Goal: Task Accomplishment & Management: Manage account settings

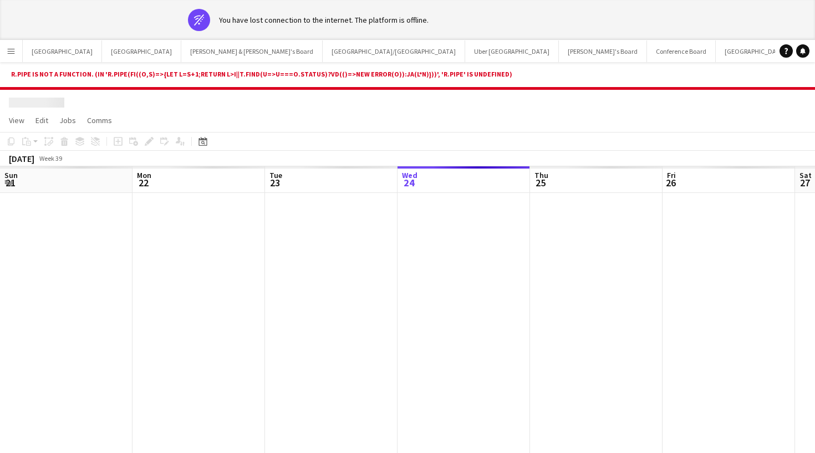
scroll to position [0, 265]
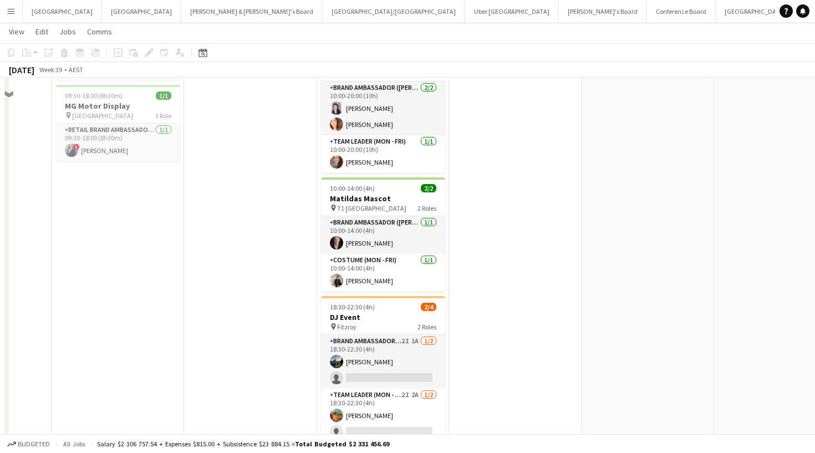
scroll to position [324, 0]
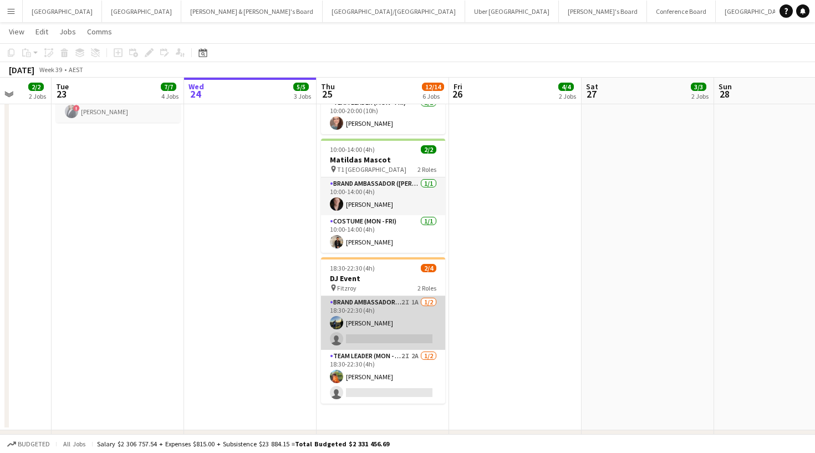
click at [385, 336] on app-card-role "Brand Ambassador (Mon - Fri) 2I 1A [DATE] 18:30-22:30 (4h) [PERSON_NAME] single…" at bounding box center [383, 323] width 124 height 54
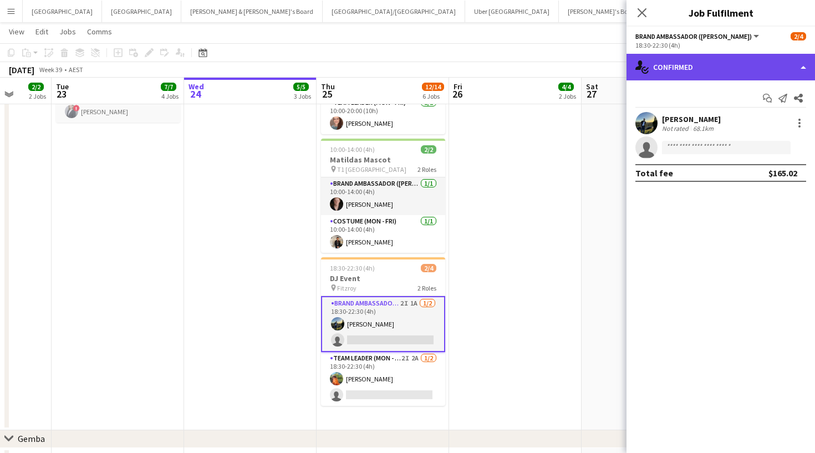
click at [717, 63] on div "single-neutral-actions-check-2 Confirmed" at bounding box center [720, 67] width 188 height 27
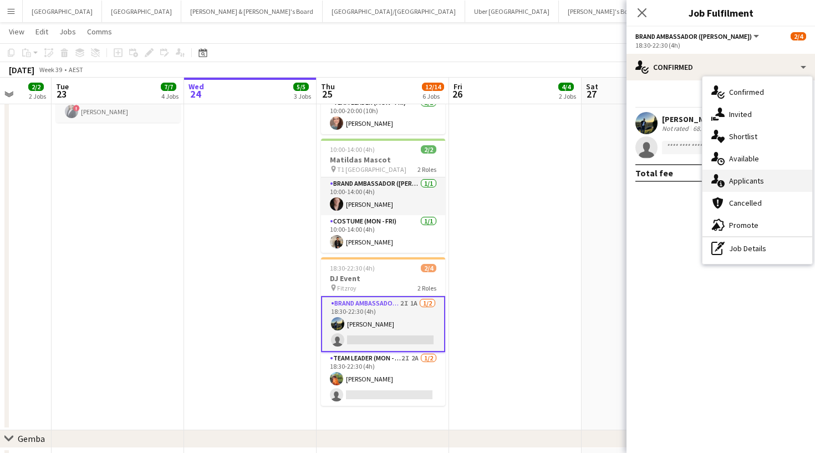
click at [736, 187] on div "single-neutral-actions-information Applicants" at bounding box center [757, 181] width 110 height 22
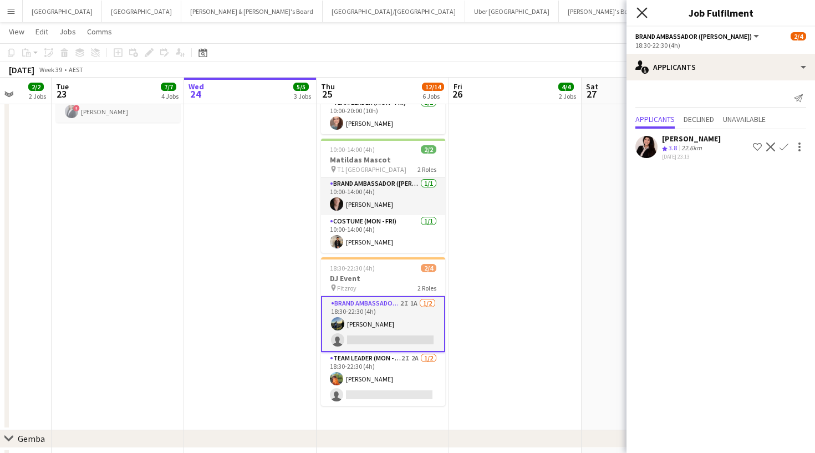
click at [646, 15] on icon "Close pop-in" at bounding box center [641, 12] width 11 height 11
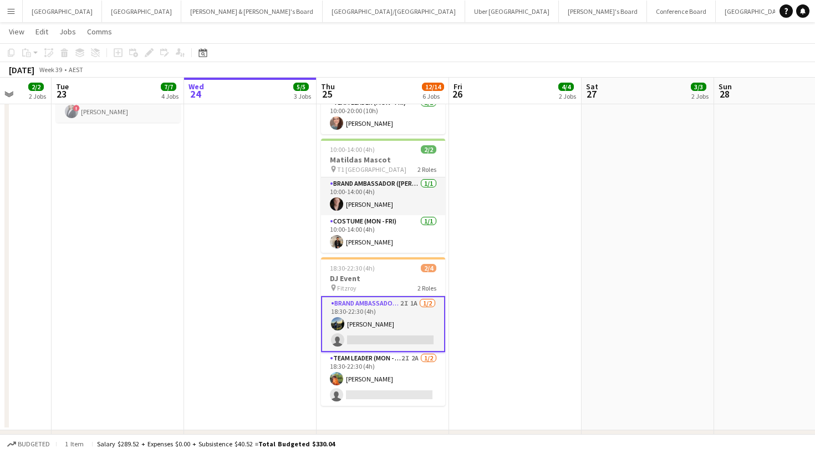
click at [378, 346] on app-card-role "Brand Ambassador (Mon - Fri) 2I 1A [DATE] 18:30-22:30 (4h) [PERSON_NAME] single…" at bounding box center [383, 324] width 124 height 56
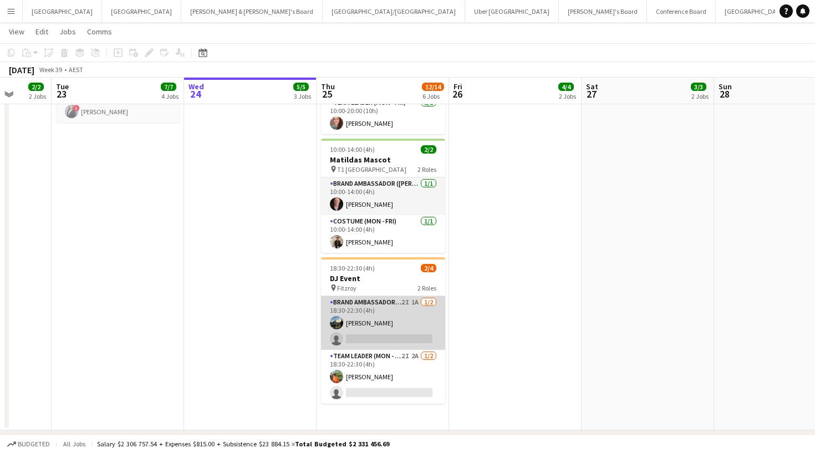
click at [378, 335] on app-card-role "Brand Ambassador (Mon - Fri) 2I 1A [DATE] 18:30-22:30 (4h) [PERSON_NAME] single…" at bounding box center [383, 323] width 124 height 54
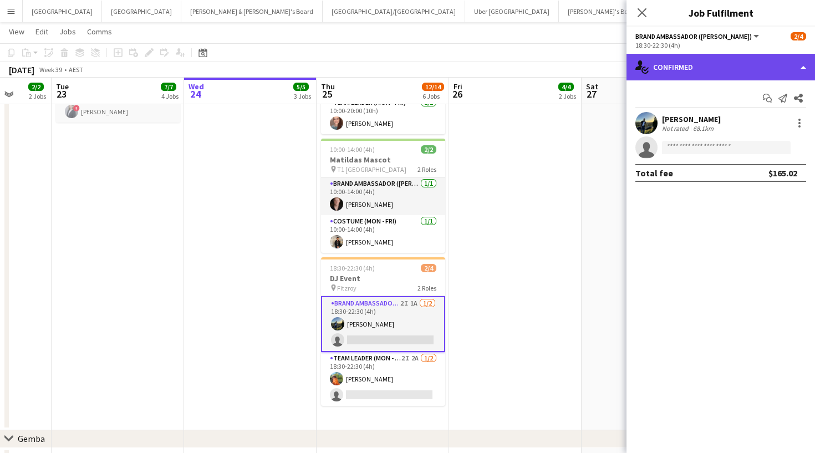
click at [671, 66] on div "single-neutral-actions-check-2 Confirmed" at bounding box center [720, 67] width 188 height 27
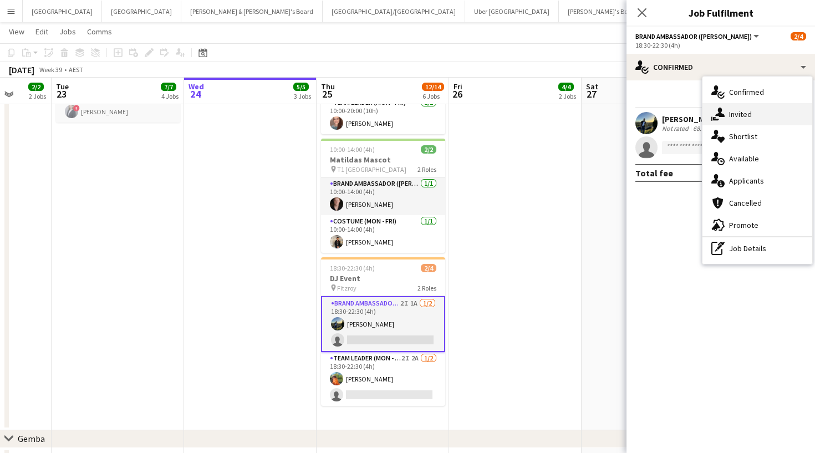
click at [735, 121] on div "single-neutral-actions-share-1 Invited" at bounding box center [757, 114] width 110 height 22
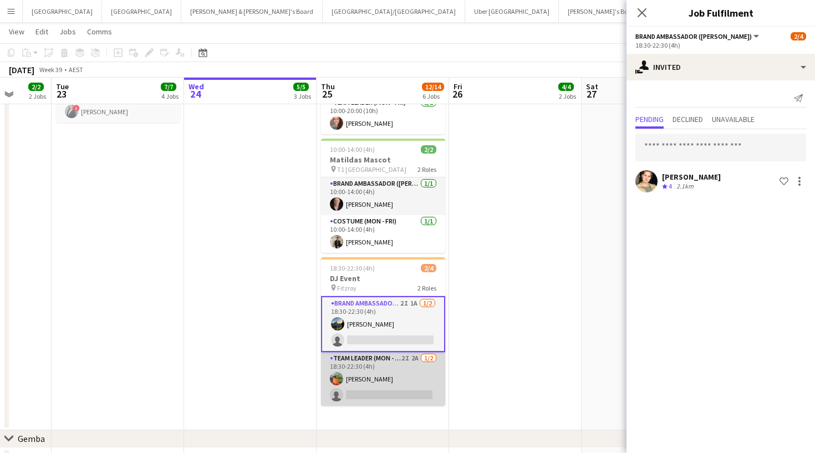
click at [391, 374] on app-card-role "Team Leader (Mon - Fri) 2I 2A [DATE] 18:30-22:30 (4h) [PERSON_NAME] single-neut…" at bounding box center [383, 379] width 124 height 54
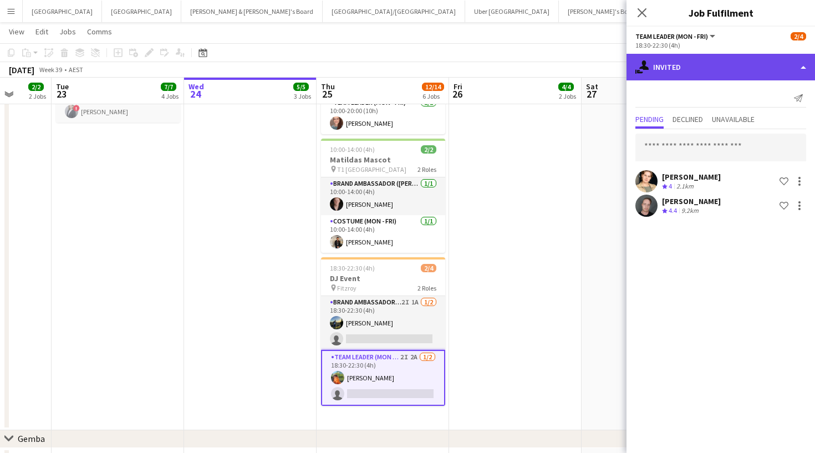
click at [689, 59] on div "single-neutral-actions-share-1 Invited" at bounding box center [720, 67] width 188 height 27
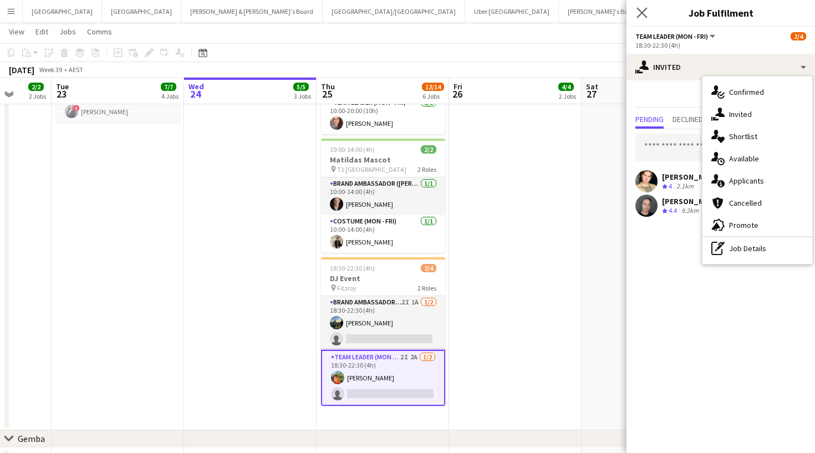
click at [636, 9] on app-icon "Close pop-in" at bounding box center [642, 13] width 16 height 16
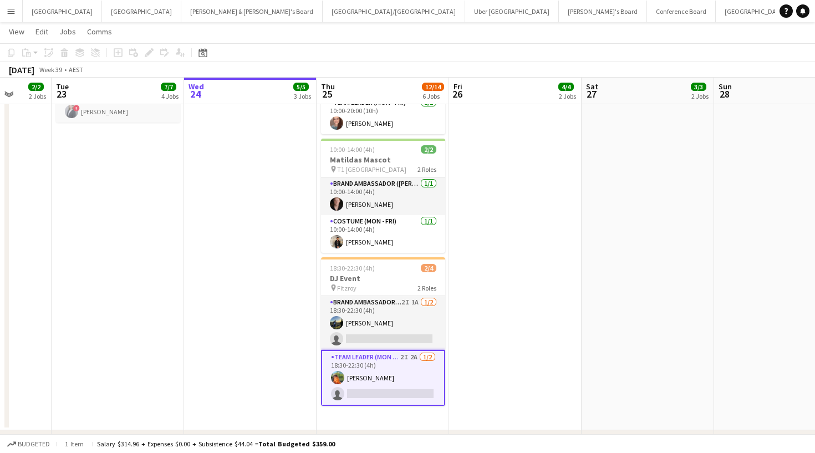
click at [377, 357] on app-card-role "Team Leader (Mon - Fri) 2I 2A [DATE] 18:30-22:30 (4h) [PERSON_NAME] single-neut…" at bounding box center [383, 378] width 124 height 56
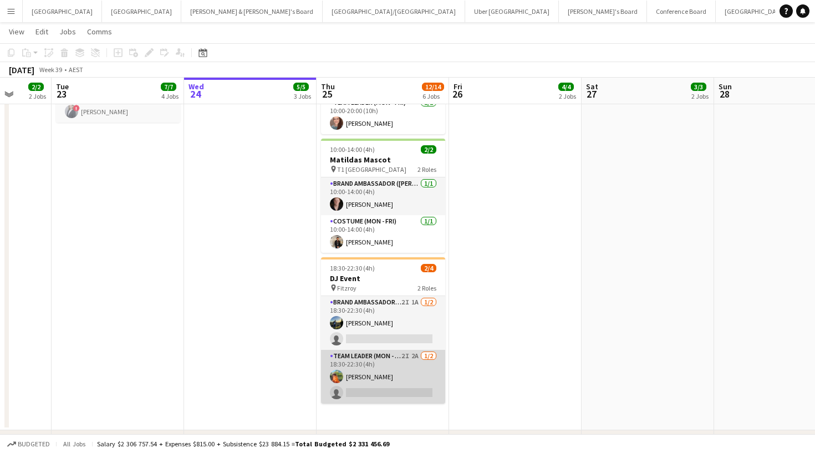
click at [411, 378] on app-card-role "Team Leader (Mon - Fri) 2I 2A [DATE] 18:30-22:30 (4h) [PERSON_NAME] single-neut…" at bounding box center [383, 377] width 124 height 54
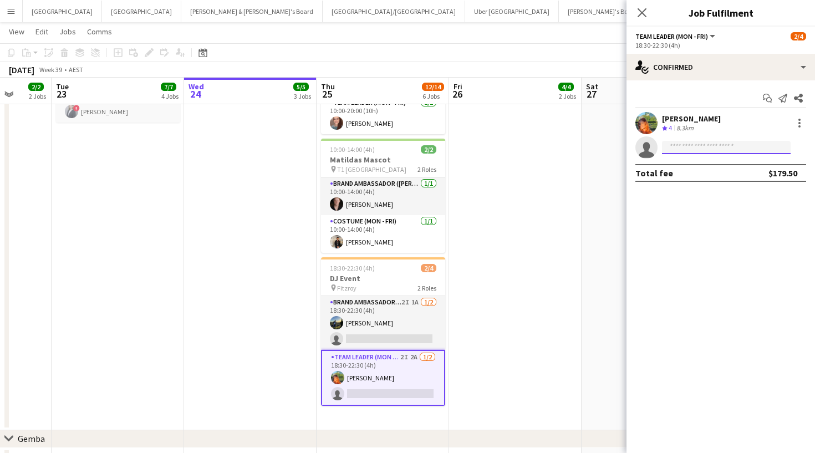
click at [699, 146] on input at bounding box center [726, 147] width 129 height 13
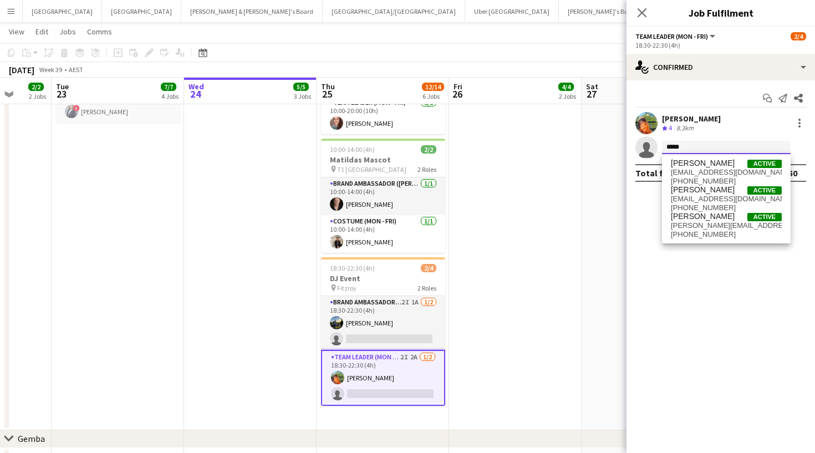
type input "*****"
drag, startPoint x: 699, startPoint y: 146, endPoint x: 613, endPoint y: 300, distance: 176.7
click at [613, 300] on app-date-cell "09:30-18:00 (8h30m) 1/1 MG Motor Display pin [GEOGRAPHIC_DATA] 1 Role RETAIL Br…" at bounding box center [647, 115] width 132 height 630
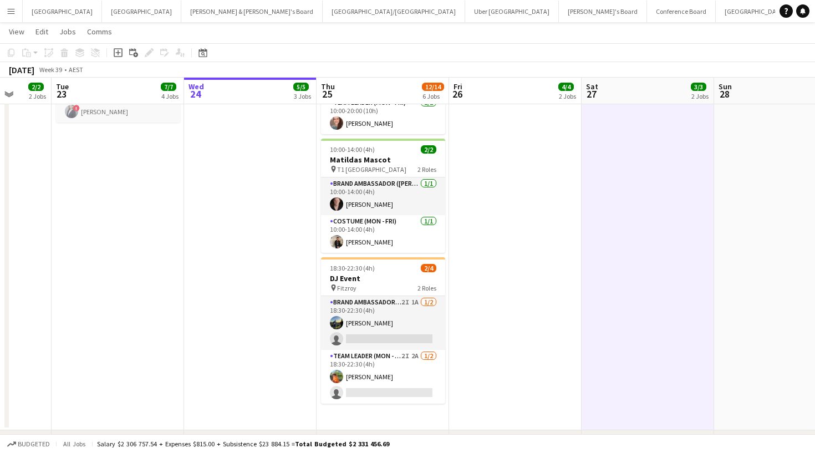
click at [17, 15] on button "Menu" at bounding box center [11, 11] width 22 height 22
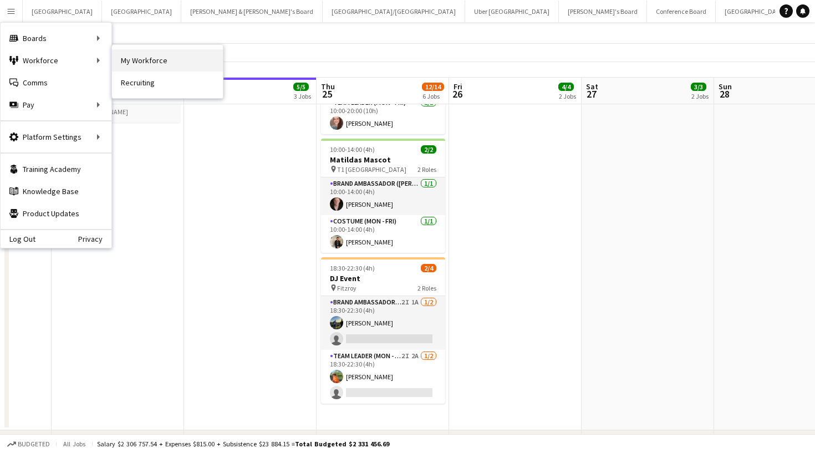
click at [130, 63] on link "My Workforce" at bounding box center [167, 60] width 111 height 22
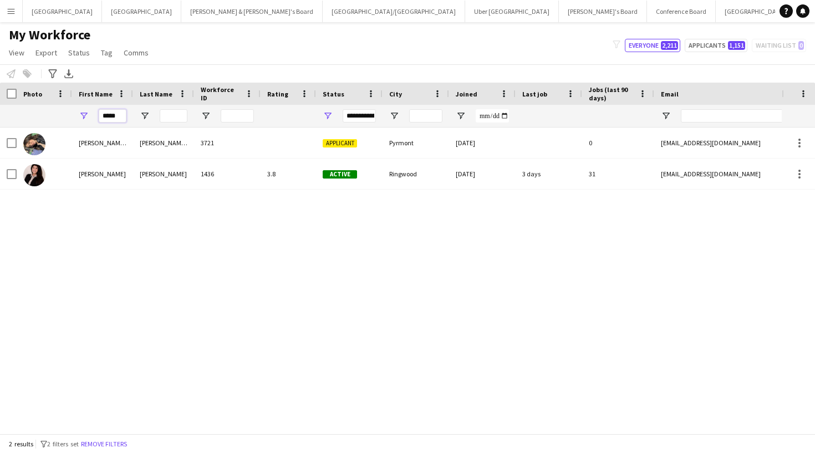
click at [116, 112] on input "*****" at bounding box center [113, 115] width 28 height 13
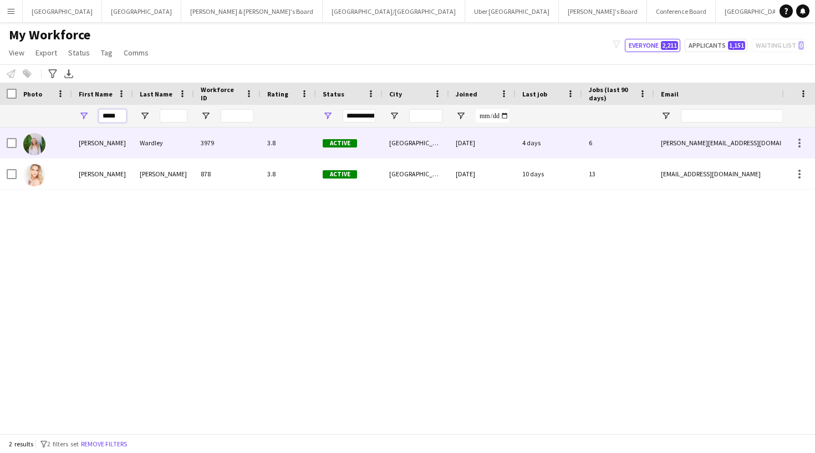
type input "*****"
drag, startPoint x: 113, startPoint y: 134, endPoint x: 125, endPoint y: 157, distance: 26.5
click at [125, 157] on div "[PERSON_NAME]" at bounding box center [102, 142] width 61 height 30
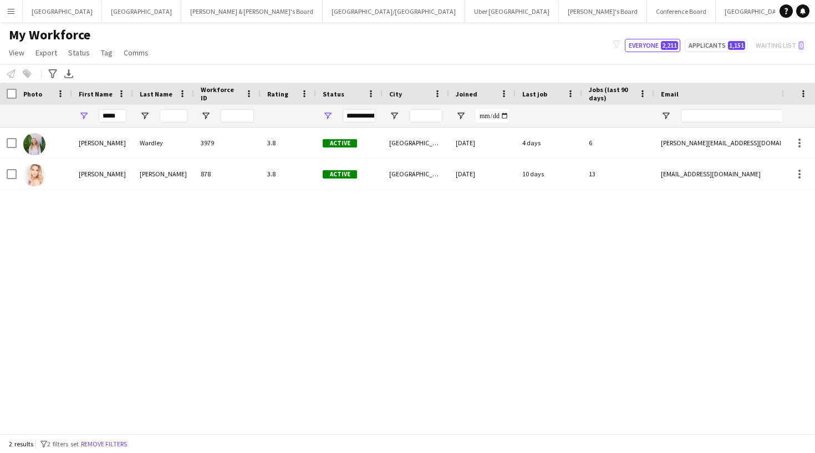
click at [292, 137] on div "3.8" at bounding box center [287, 142] width 55 height 30
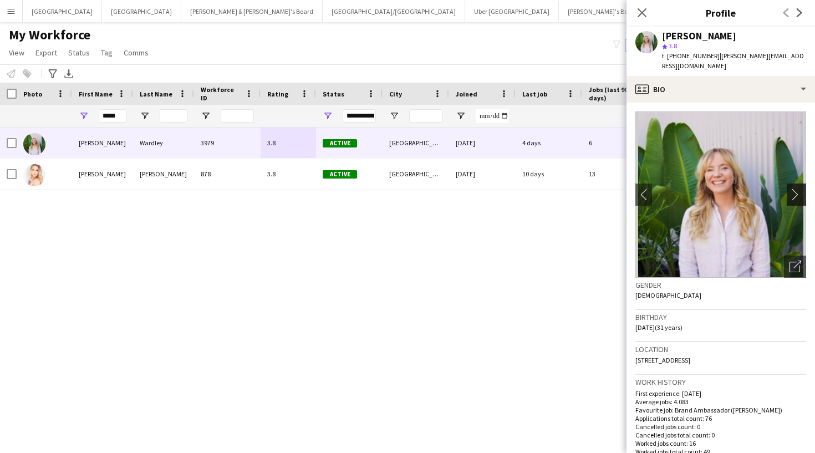
click at [793, 188] on app-icon "chevron-right" at bounding box center [797, 194] width 17 height 12
click at [743, 209] on img at bounding box center [720, 194] width 171 height 166
click at [792, 188] on app-icon "chevron-right" at bounding box center [797, 194] width 17 height 12
click at [798, 188] on app-icon "chevron-right" at bounding box center [797, 194] width 17 height 12
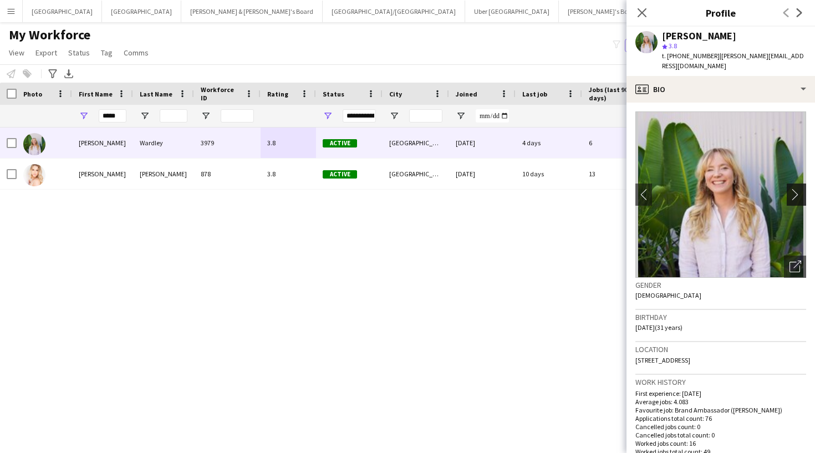
click at [798, 188] on app-icon "chevron-right" at bounding box center [797, 194] width 17 height 12
click at [792, 188] on app-icon "chevron-right" at bounding box center [797, 194] width 17 height 12
click at [794, 188] on app-icon "chevron-right" at bounding box center [797, 194] width 17 height 12
click at [648, 41] on app-user-avatar at bounding box center [646, 42] width 22 height 22
click at [644, 11] on icon at bounding box center [641, 12] width 11 height 11
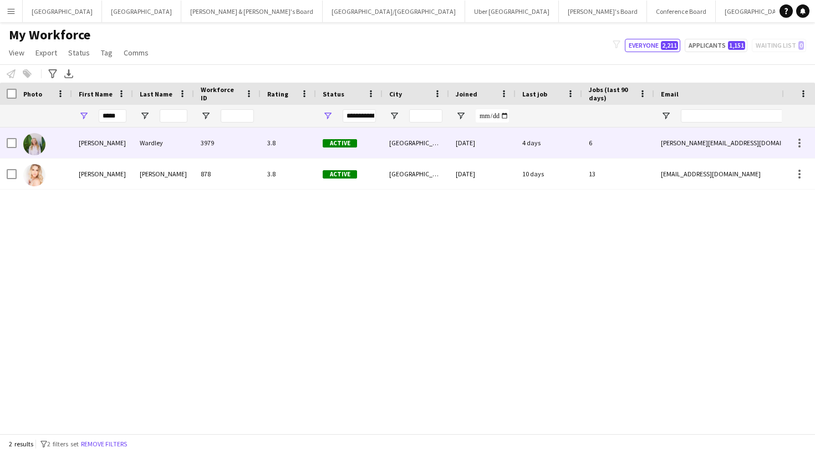
click at [262, 137] on div "3.8" at bounding box center [287, 142] width 55 height 30
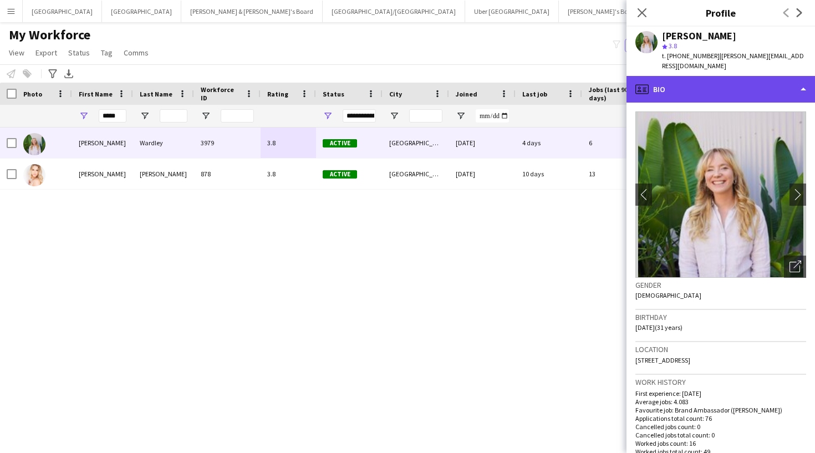
click at [637, 90] on icon at bounding box center [639, 91] width 4 height 2
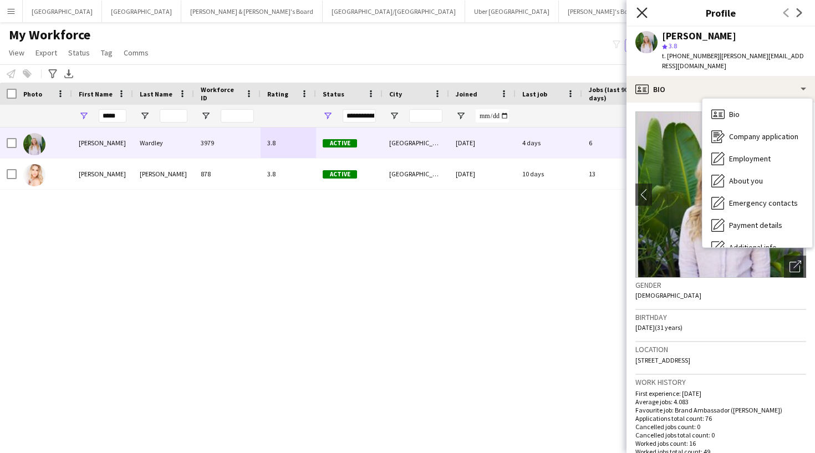
click at [646, 16] on icon "Close pop-in" at bounding box center [641, 12] width 11 height 11
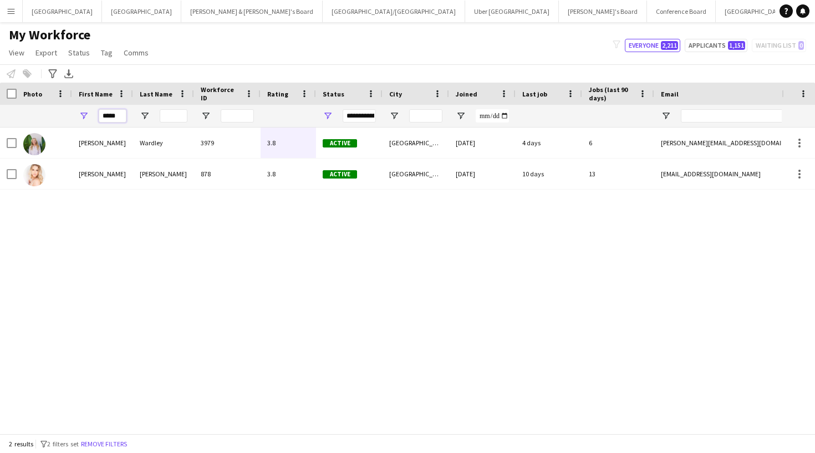
click at [120, 114] on input "*****" at bounding box center [113, 115] width 28 height 13
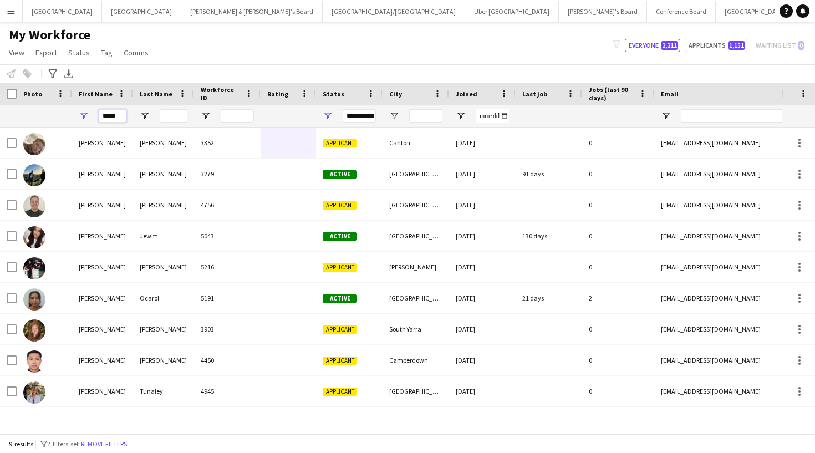
type input "*****"
drag, startPoint x: 126, startPoint y: 99, endPoint x: 111, endPoint y: 170, distance: 73.0
click at [111, 170] on div "[PERSON_NAME]" at bounding box center [102, 173] width 61 height 30
click at [94, 183] on div "[PERSON_NAME]" at bounding box center [102, 173] width 61 height 30
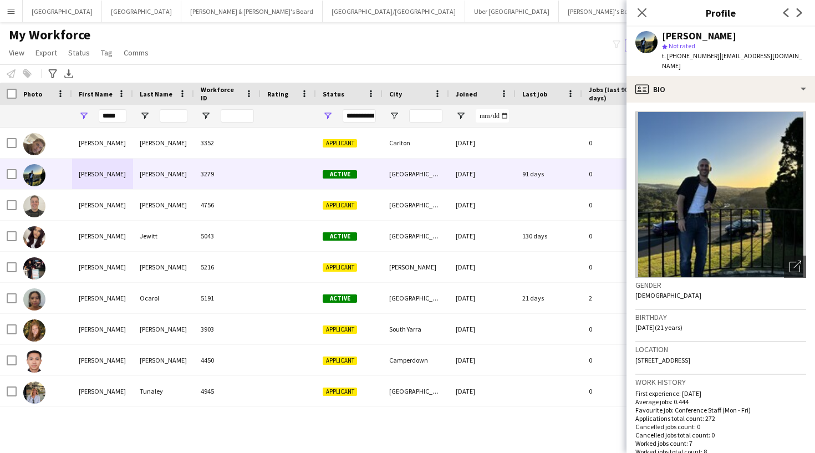
click at [694, 199] on img at bounding box center [720, 194] width 171 height 166
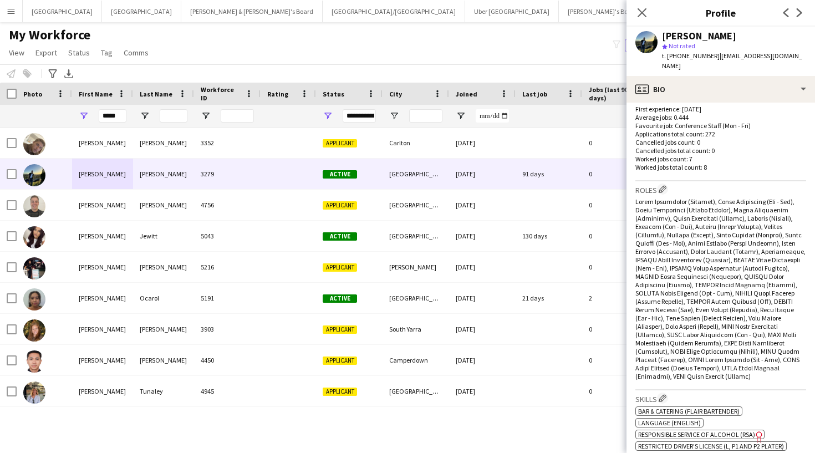
scroll to position [292, 0]
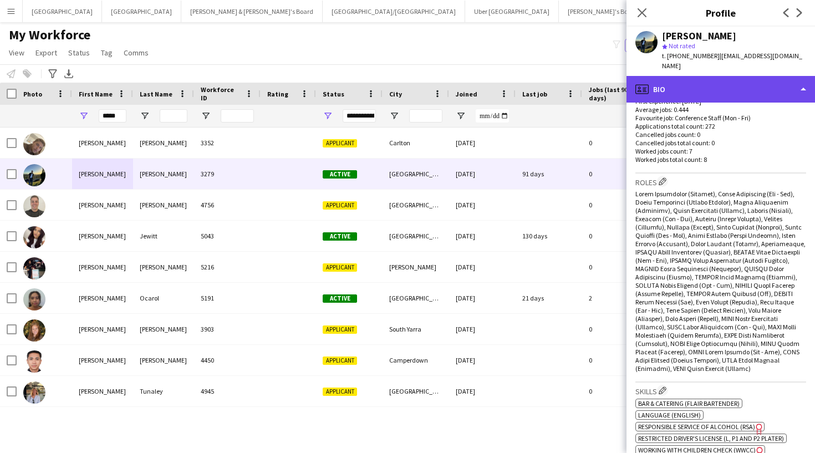
click at [712, 76] on div "profile Bio" at bounding box center [720, 89] width 188 height 27
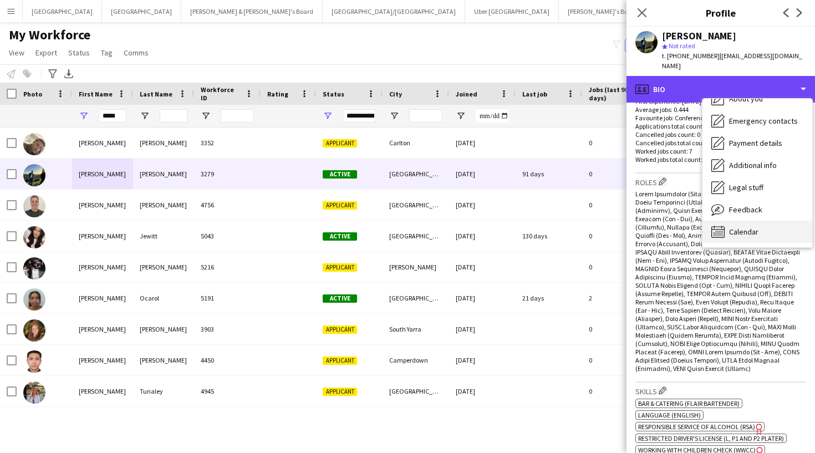
scroll to position [82, 0]
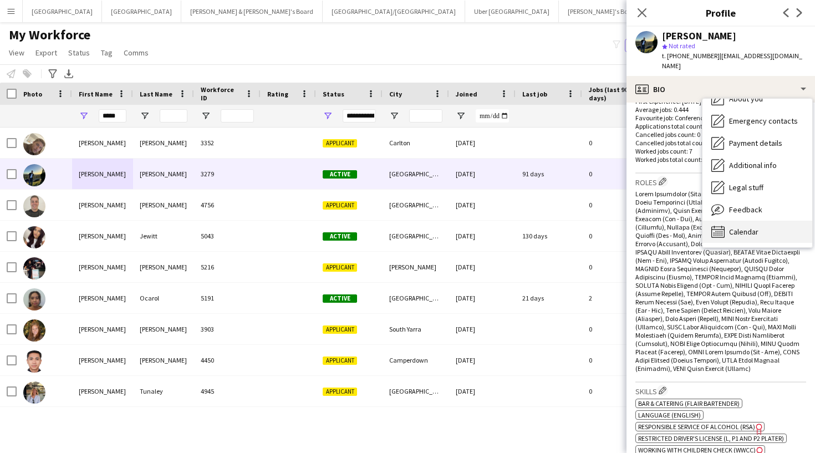
click at [740, 227] on span "Calendar" at bounding box center [743, 232] width 29 height 10
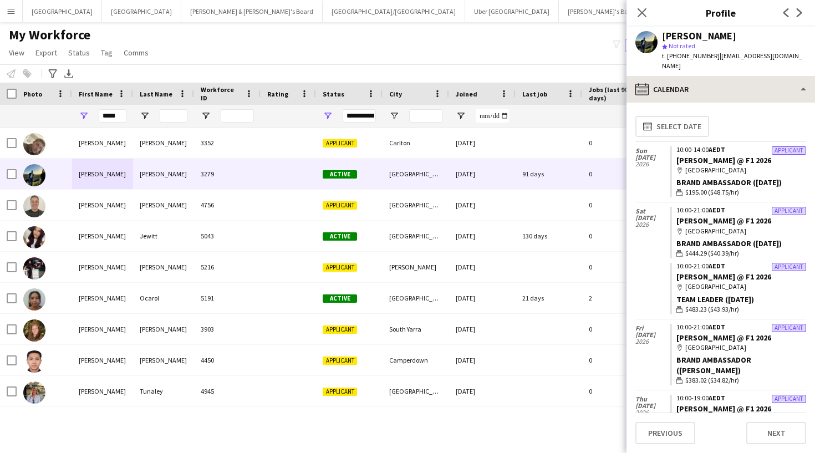
scroll to position [0, 0]
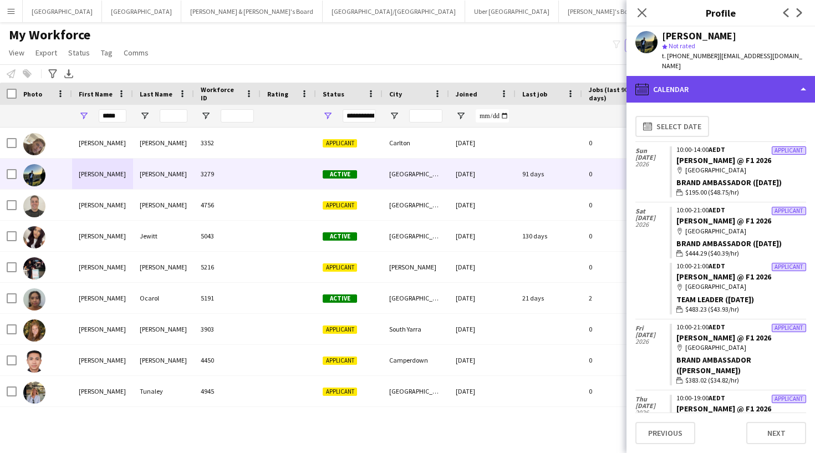
click at [679, 85] on div "calendar-full Calendar" at bounding box center [720, 89] width 188 height 27
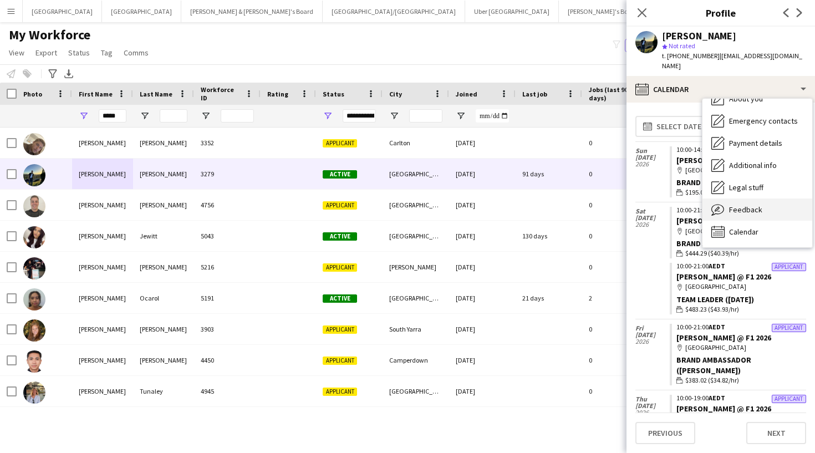
click at [729, 204] on span "Feedback" at bounding box center [745, 209] width 33 height 10
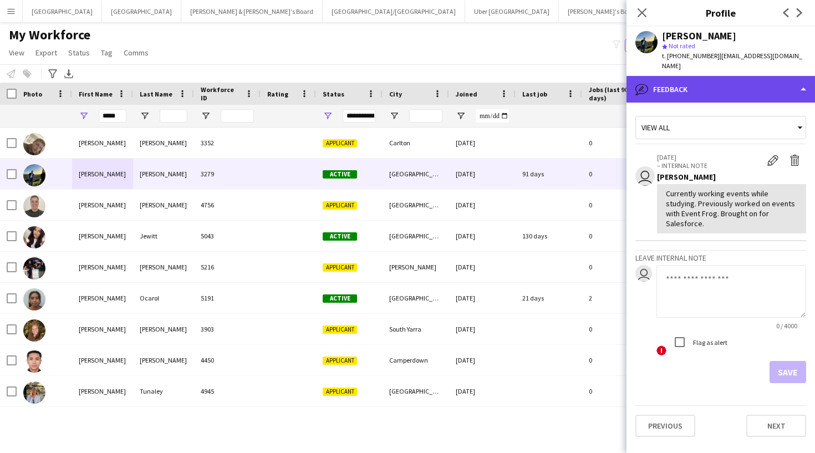
click at [676, 76] on div "bubble-pencil Feedback" at bounding box center [720, 89] width 188 height 27
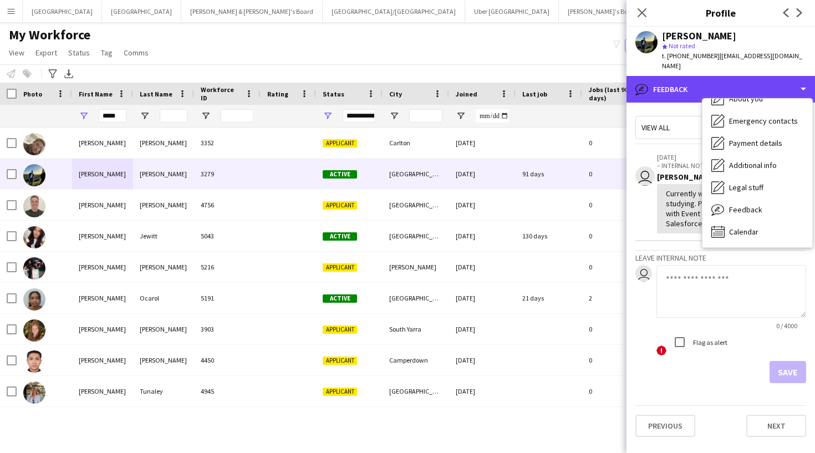
scroll to position [82, 0]
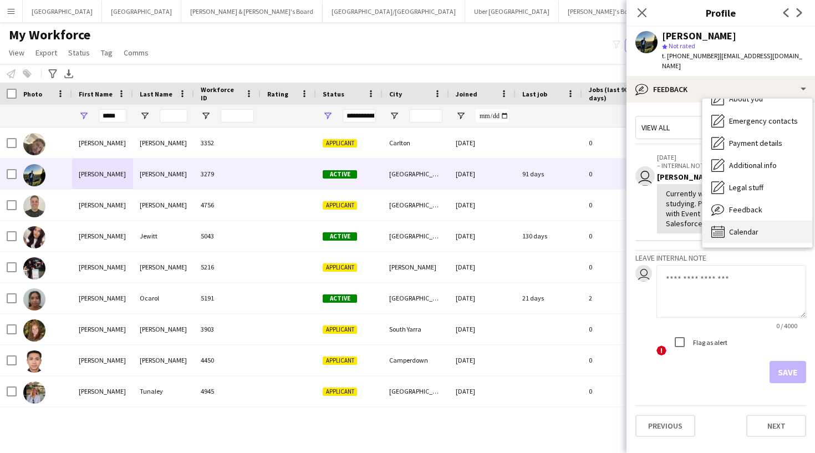
click at [741, 221] on div "Calendar Calendar" at bounding box center [757, 232] width 110 height 22
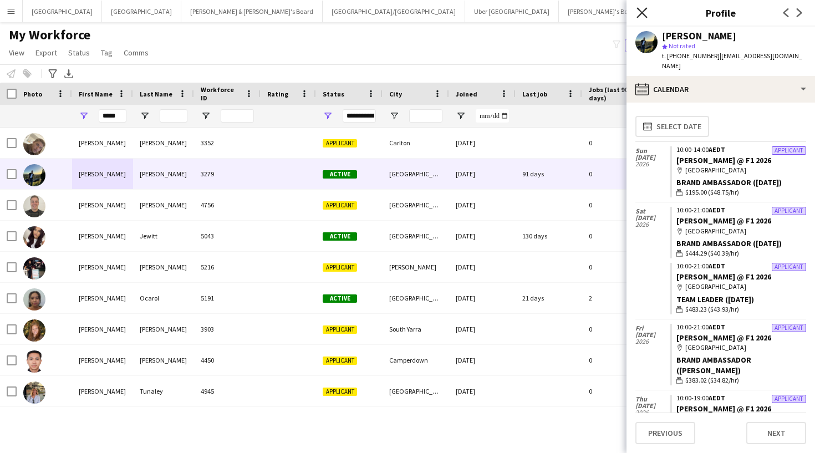
click at [644, 13] on icon "Close pop-in" at bounding box center [641, 12] width 11 height 11
